Goal: Information Seeking & Learning: Learn about a topic

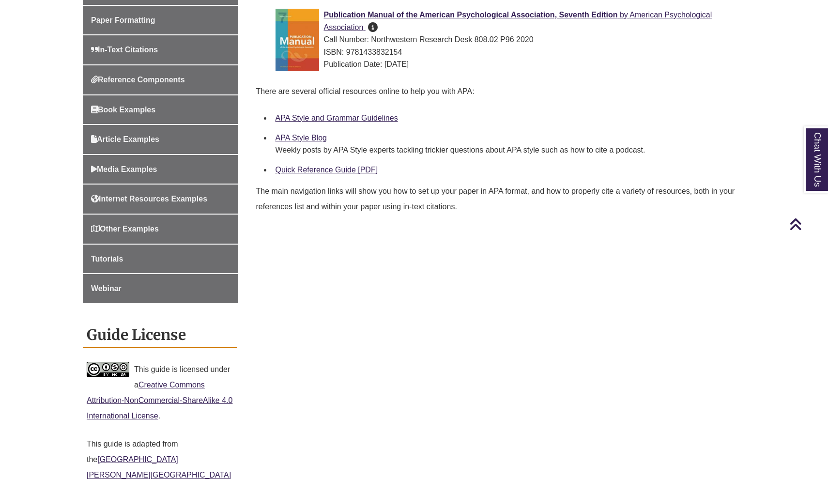
scroll to position [346, 0]
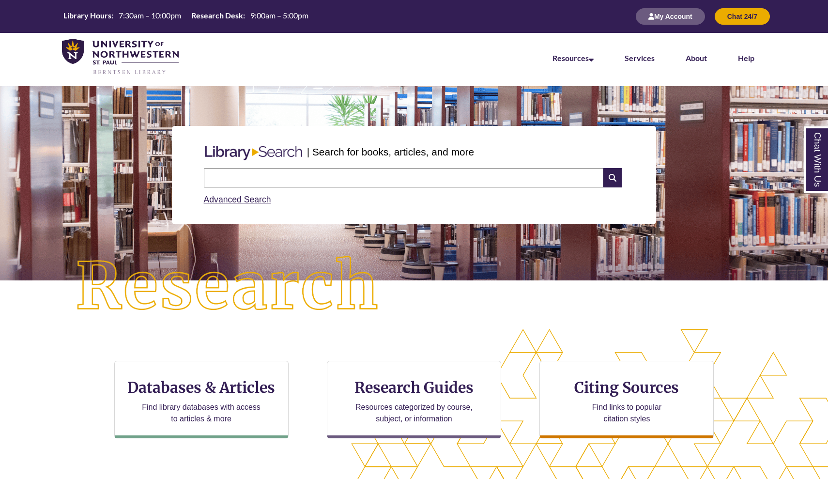
click at [274, 172] on input "text" at bounding box center [404, 177] width 400 height 19
type input "**********"
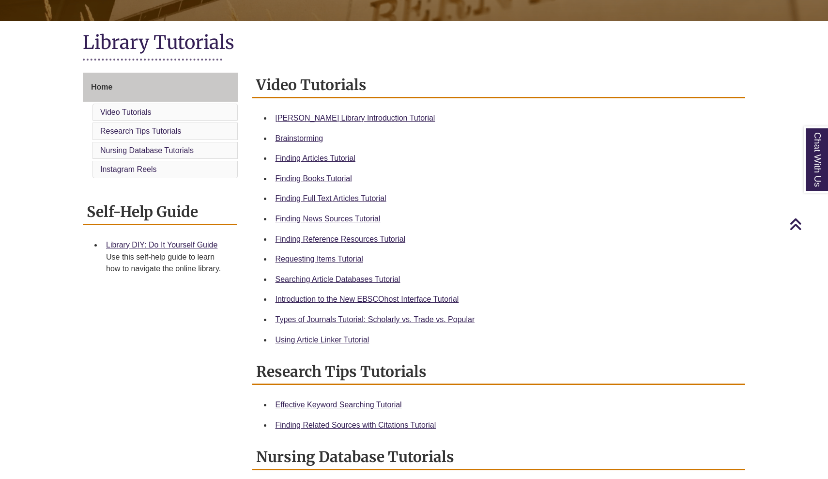
scroll to position [202, 0]
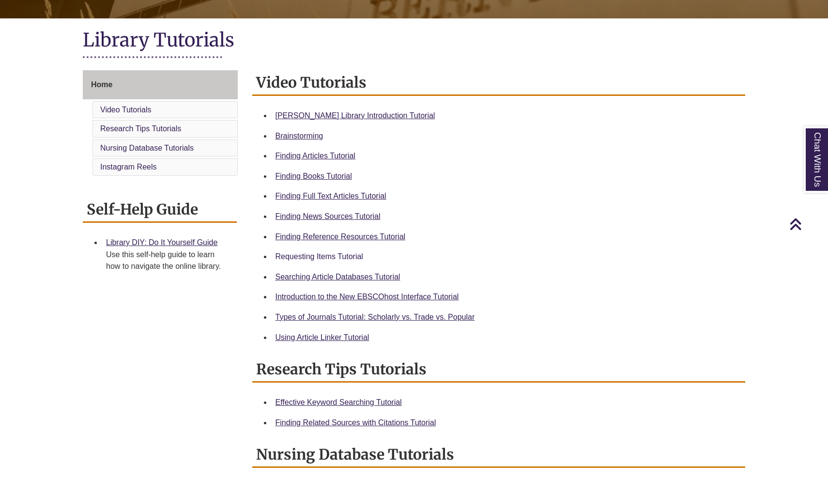
click at [329, 253] on link "Requesting Items Tutorial" at bounding box center [320, 256] width 88 height 8
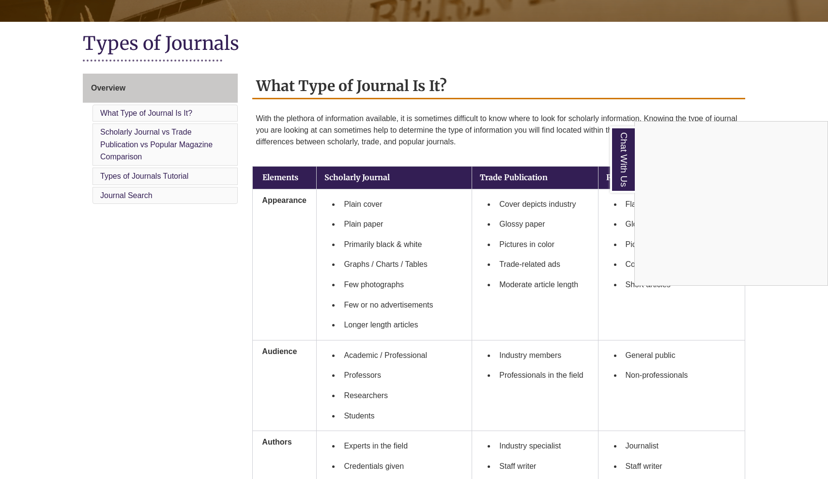
scroll to position [186, 0]
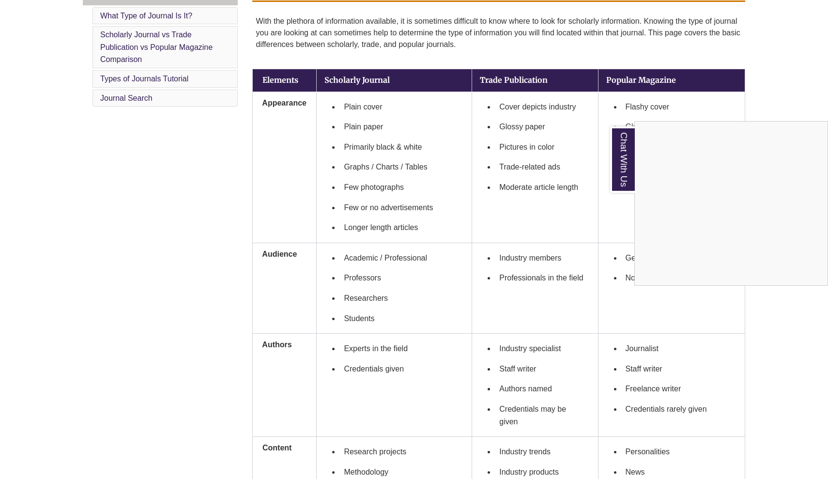
scroll to position [294, 0]
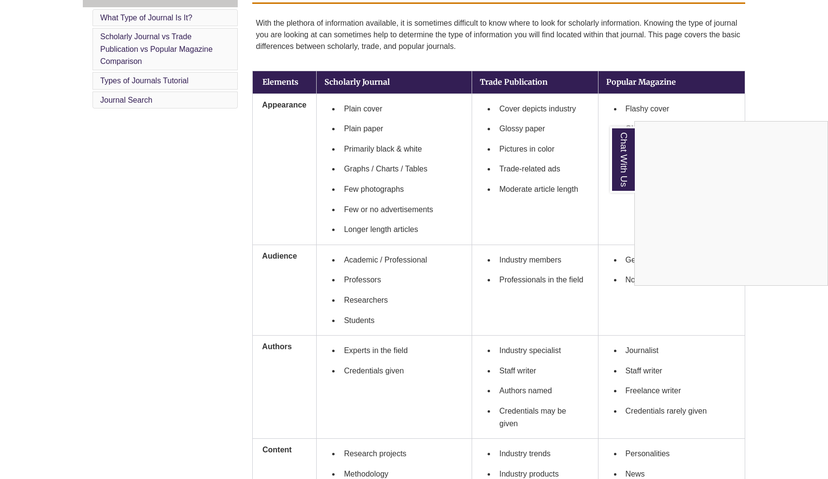
click at [531, 221] on div "Chat With Us" at bounding box center [414, 239] width 828 height 479
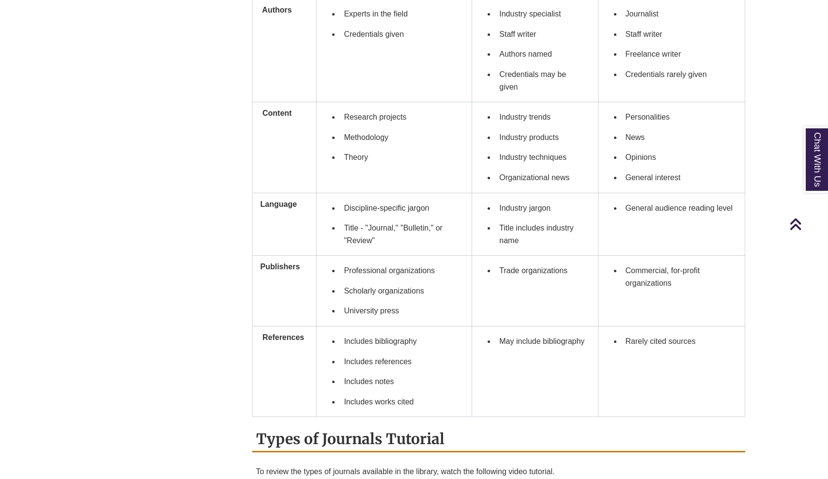
scroll to position [642, 0]
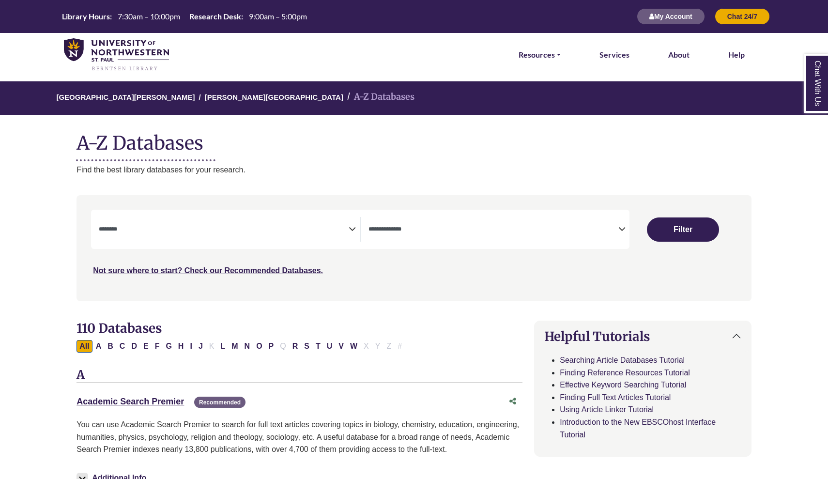
select select "Database Subject Filter"
select select "Database Types Filter"
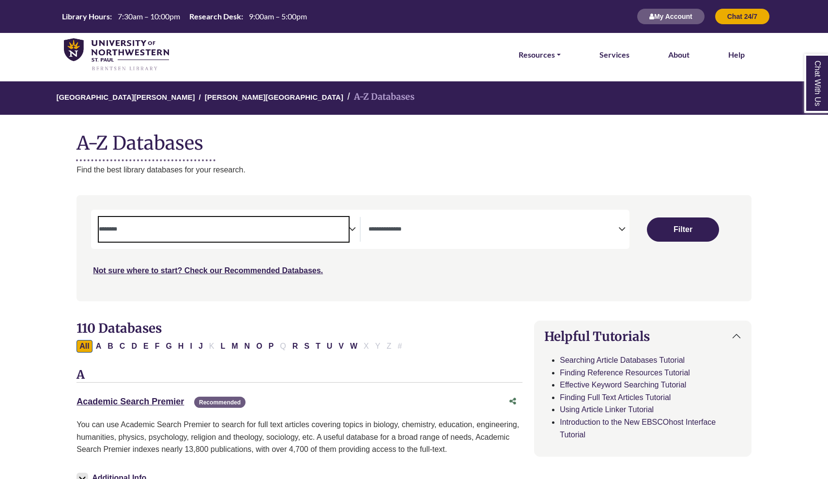
click at [250, 239] on span "Search filters" at bounding box center [224, 229] width 250 height 25
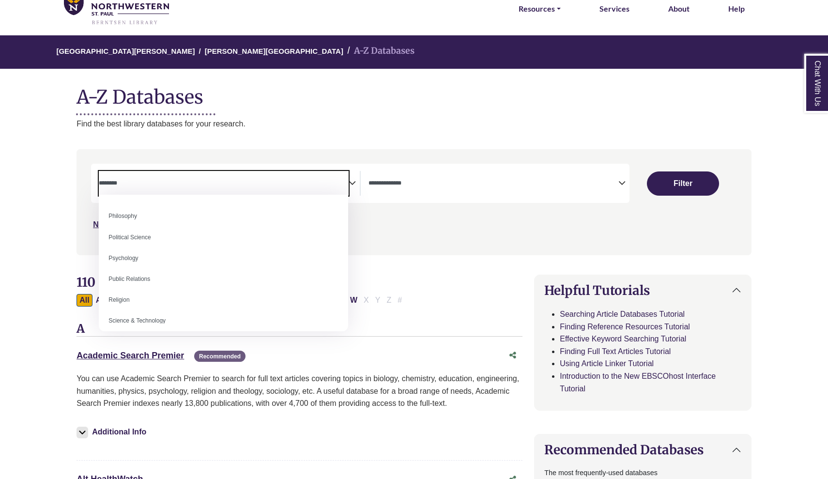
scroll to position [720, 0]
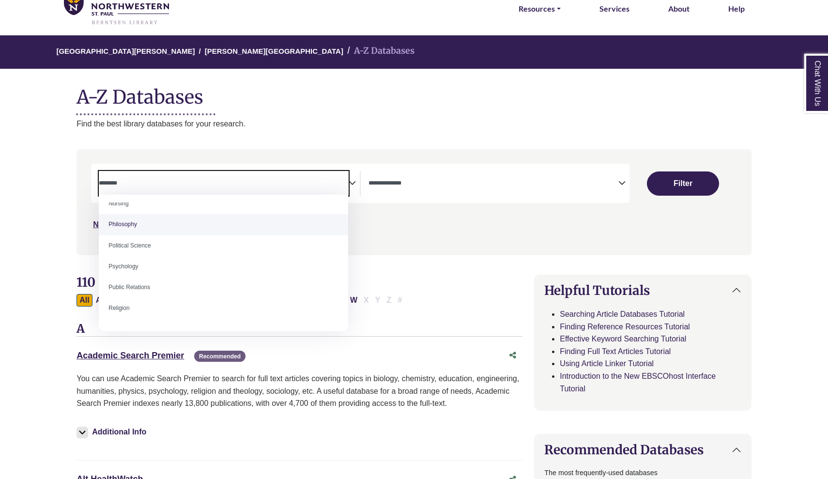
click at [155, 181] on textarea "Search" at bounding box center [224, 184] width 250 height 8
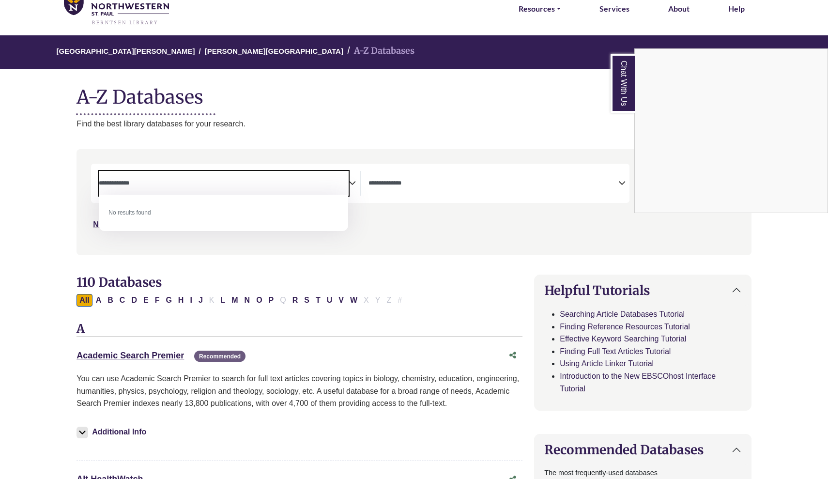
type textarea "**********"
click at [241, 275] on div "Chat With Us" at bounding box center [414, 239] width 828 height 479
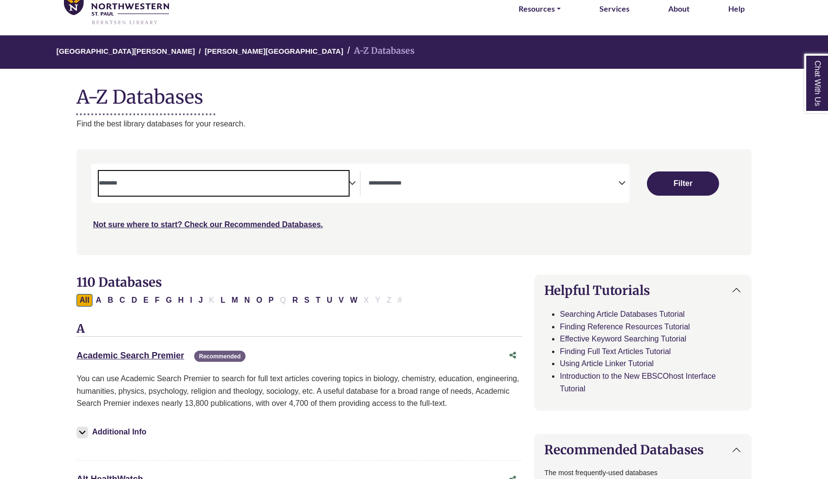
click at [151, 189] on span "Search filters" at bounding box center [224, 183] width 250 height 25
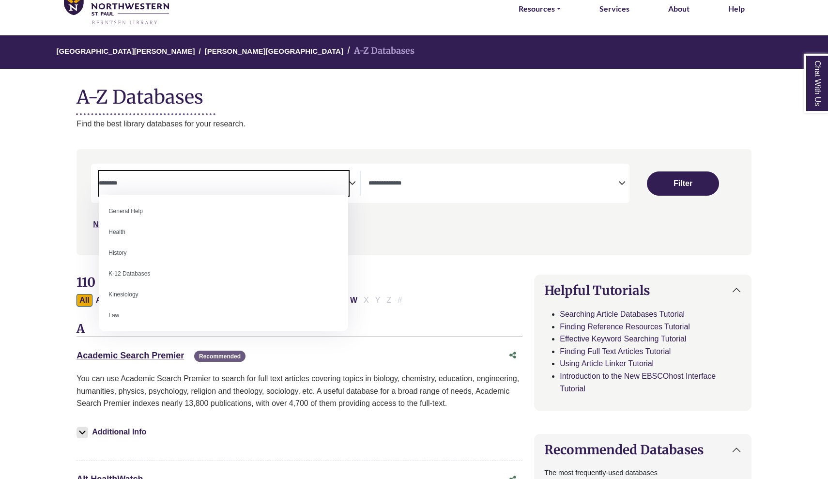
scroll to position [428, 0]
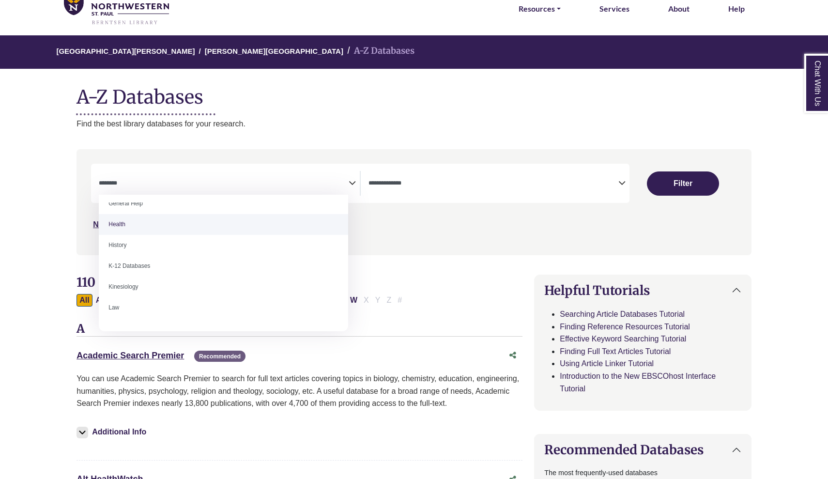
select select "*****"
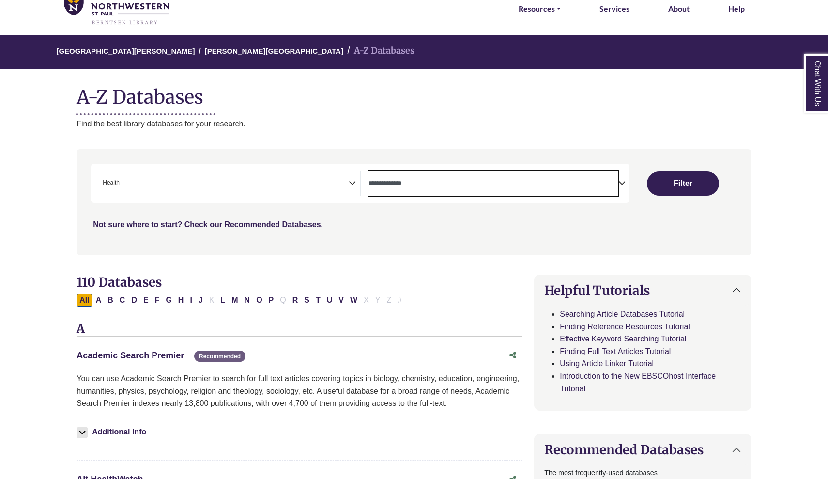
click at [421, 183] on textarea "Search" at bounding box center [494, 184] width 250 height 8
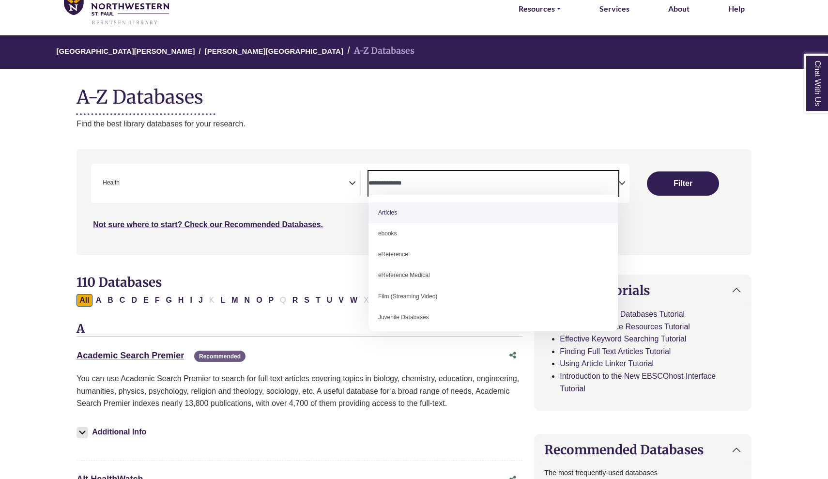
click at [428, 180] on textarea "Search" at bounding box center [494, 184] width 250 height 8
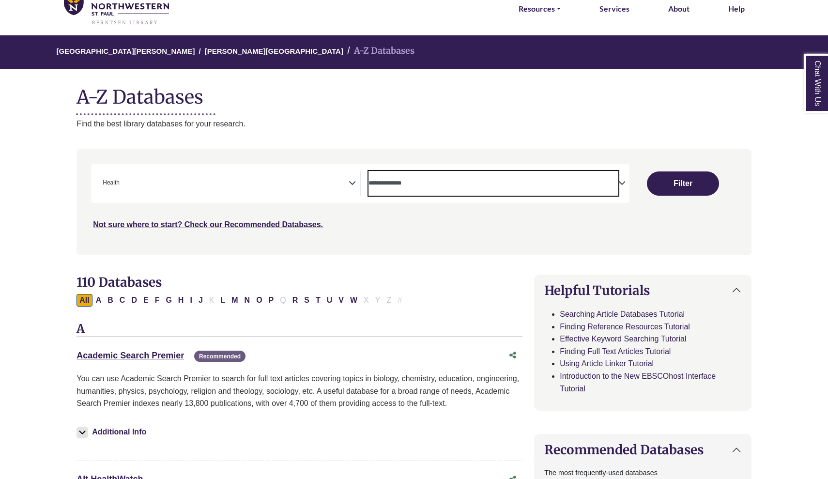
click at [419, 186] on textarea "Search" at bounding box center [494, 184] width 250 height 8
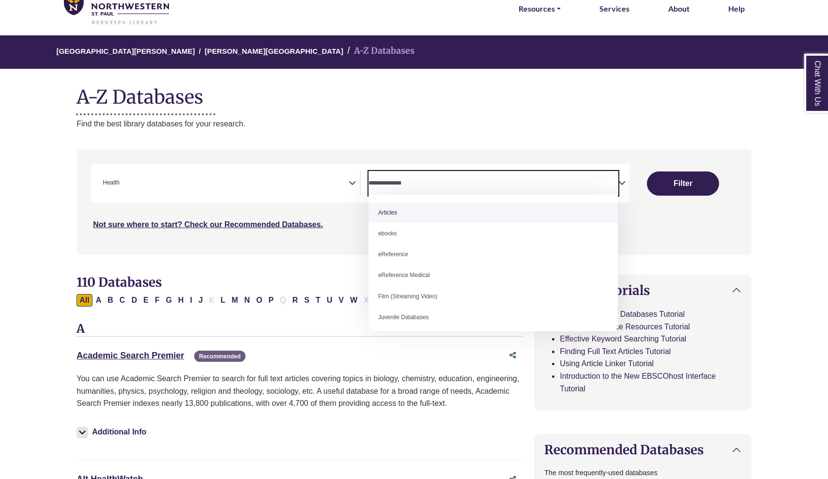
click at [413, 181] on textarea "Search" at bounding box center [494, 184] width 250 height 8
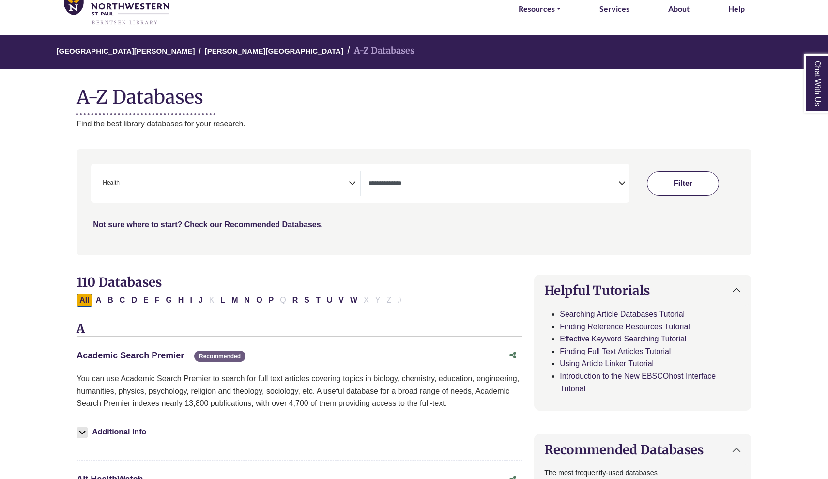
click at [669, 183] on button "Filter" at bounding box center [683, 184] width 72 height 24
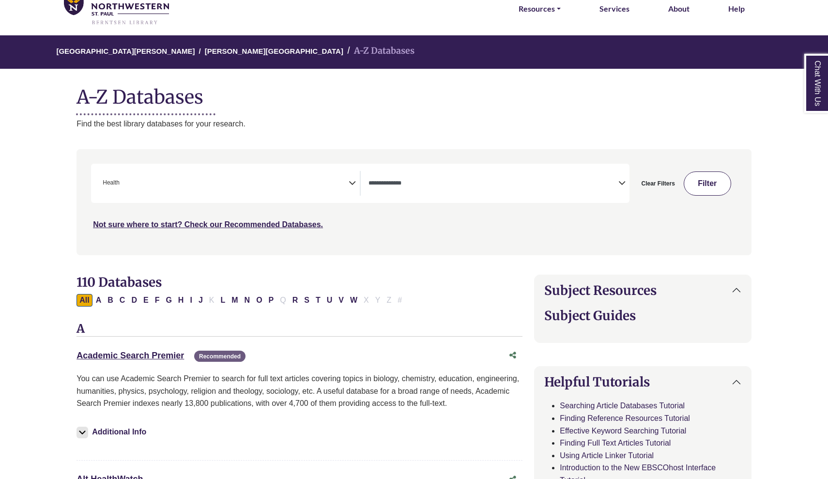
select select "Database Types Filter"
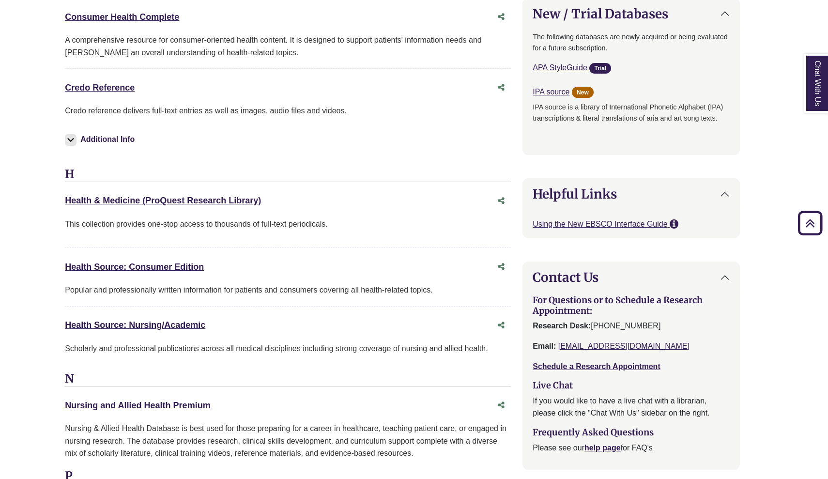
scroll to position [928, 12]
click at [69, 137] on img at bounding box center [71, 141] width 12 height 12
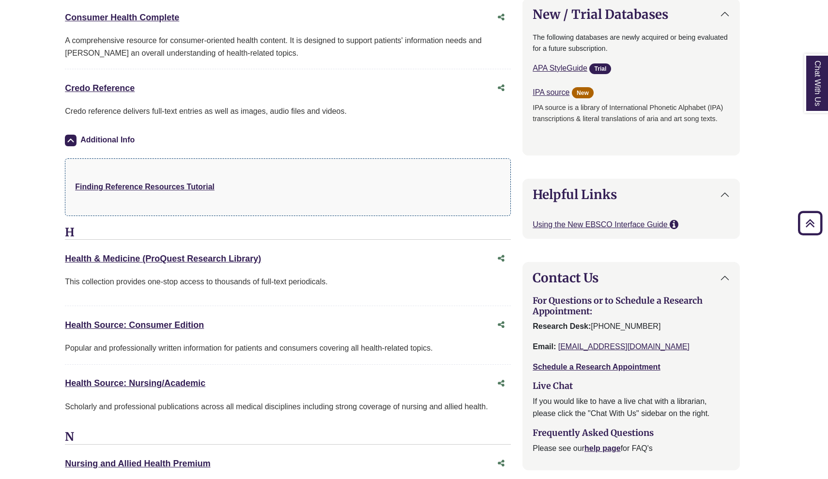
click at [69, 137] on img at bounding box center [71, 141] width 12 height 12
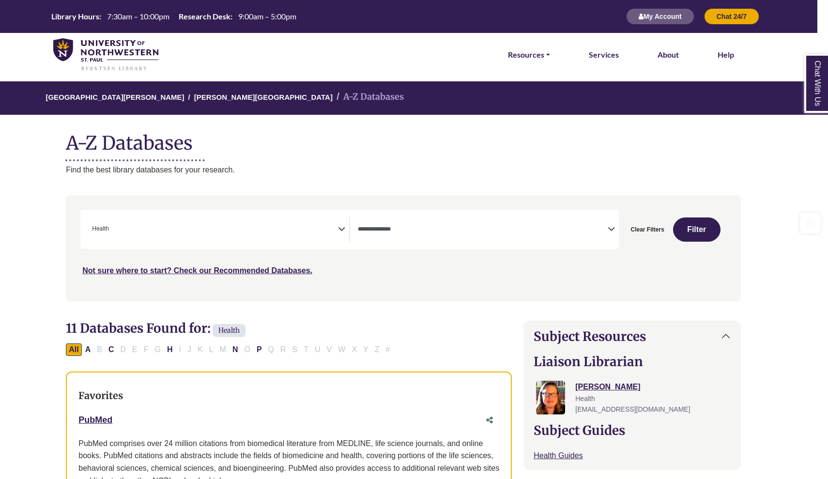
scroll to position [0, 11]
